Goal: Navigation & Orientation: Go to known website

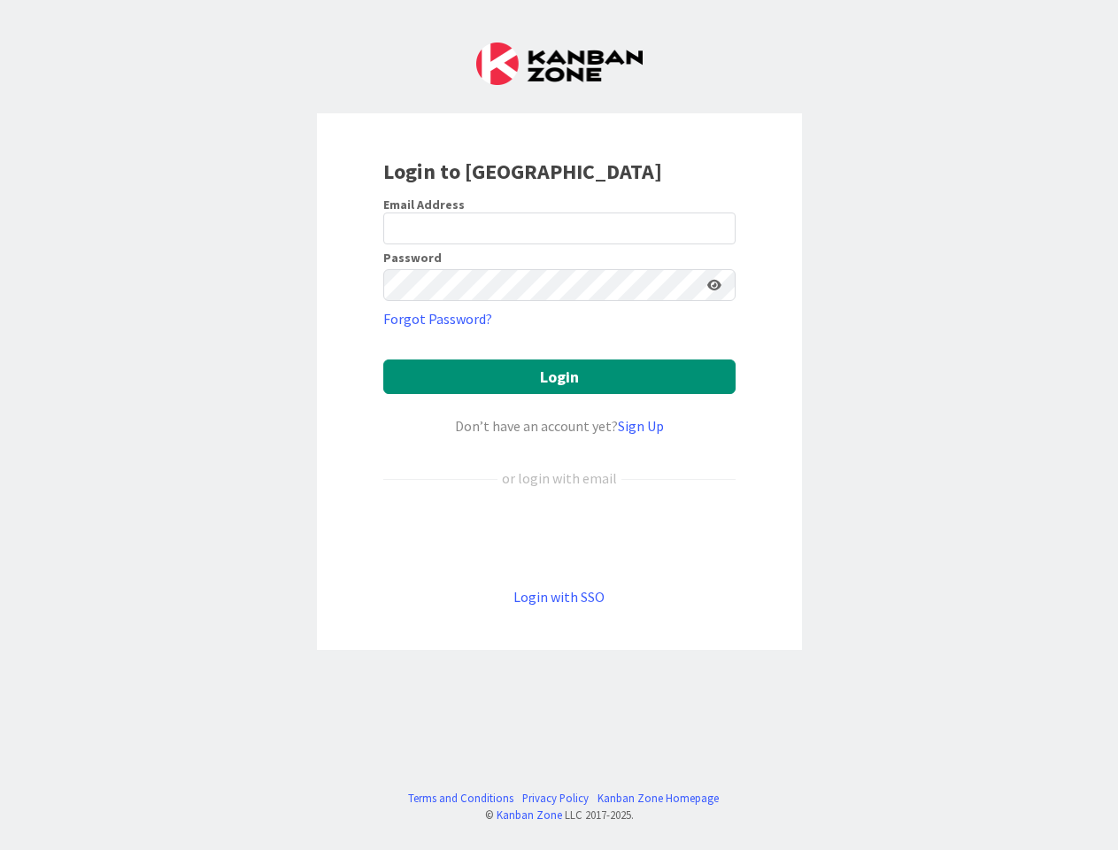
click at [559, 425] on div "Don’t have an account yet? Sign Up" at bounding box center [559, 425] width 352 height 21
click at [715, 285] on icon at bounding box center [715, 285] width 14 height 12
click at [560, 376] on button "Login" at bounding box center [559, 377] width 352 height 35
